Goal: Navigation & Orientation: Go to known website

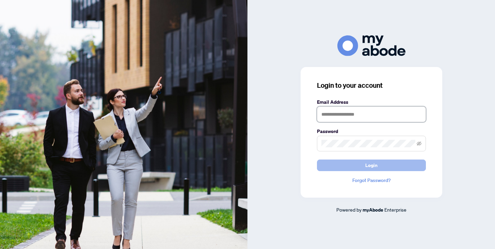
type input "**********"
click at [368, 164] on span "Login" at bounding box center [372, 165] width 12 height 11
